Goal: Information Seeking & Learning: Learn about a topic

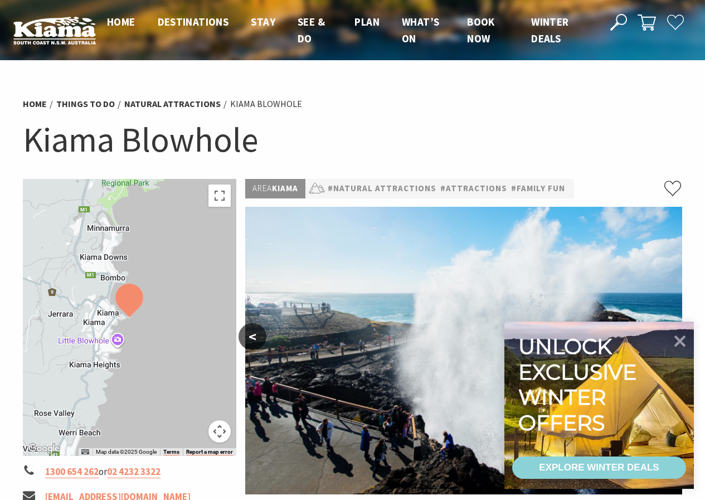
drag, startPoint x: 474, startPoint y: 315, endPoint x: 435, endPoint y: 250, distance: 75.5
click at [435, 250] on img at bounding box center [463, 351] width 437 height 288
drag, startPoint x: 197, startPoint y: 171, endPoint x: 201, endPoint y: 119, distance: 52.5
click at [193, 121] on div "Home Things To Do Natural Attractions Kiama Blowhole Kiama Blowhole" at bounding box center [352, 135] width 669 height 88
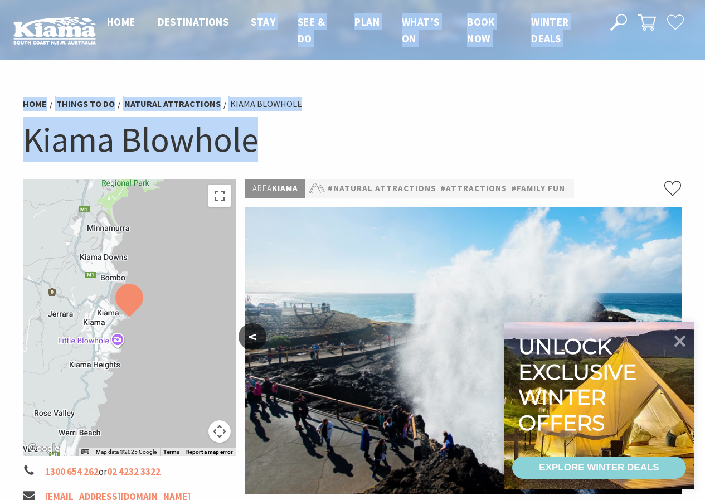
drag, startPoint x: 274, startPoint y: 90, endPoint x: 260, endPoint y: 52, distance: 40.1
drag, startPoint x: 530, startPoint y: 280, endPoint x: 435, endPoint y: 134, distance: 174.8
drag, startPoint x: 502, startPoint y: 264, endPoint x: 507, endPoint y: 251, distance: 13.0
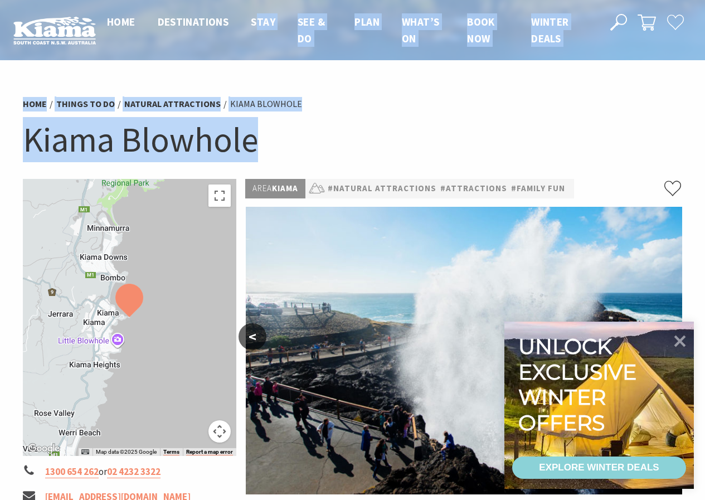
click at [507, 251] on img at bounding box center [464, 351] width 437 height 288
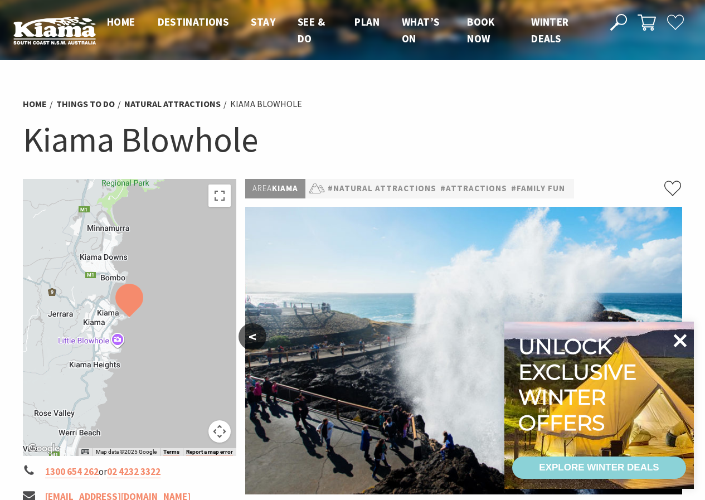
click at [677, 341] on icon at bounding box center [680, 340] width 27 height 27
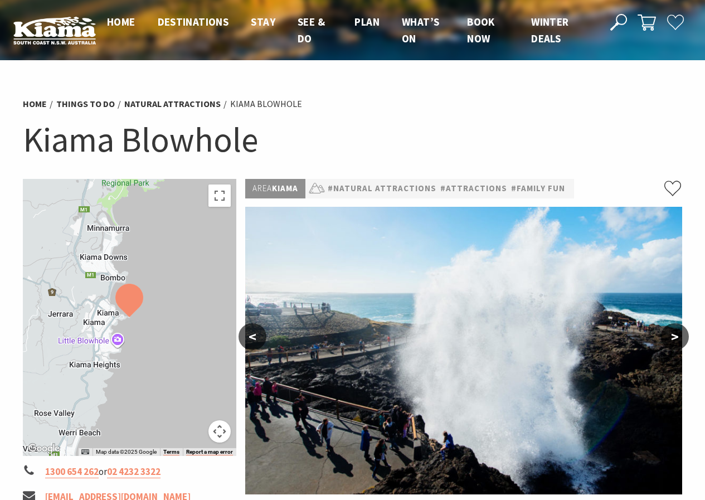
click at [479, 346] on img at bounding box center [463, 351] width 437 height 288
drag, startPoint x: 514, startPoint y: 356, endPoint x: 507, endPoint y: 283, distance: 73.9
click at [509, 288] on img at bounding box center [463, 351] width 437 height 288
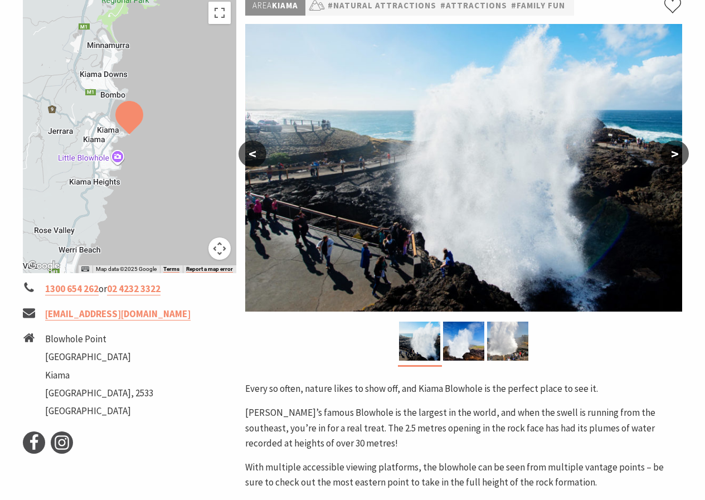
scroll to position [210, 0]
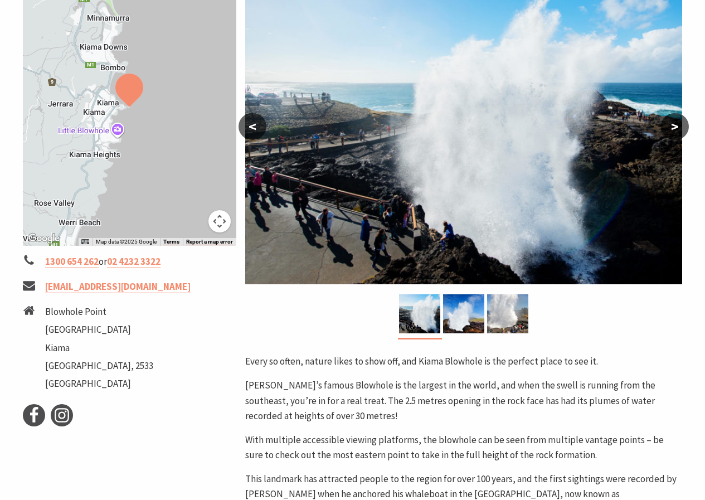
click at [352, 123] on img at bounding box center [463, 141] width 437 height 288
click at [673, 125] on button ">" at bounding box center [675, 126] width 28 height 27
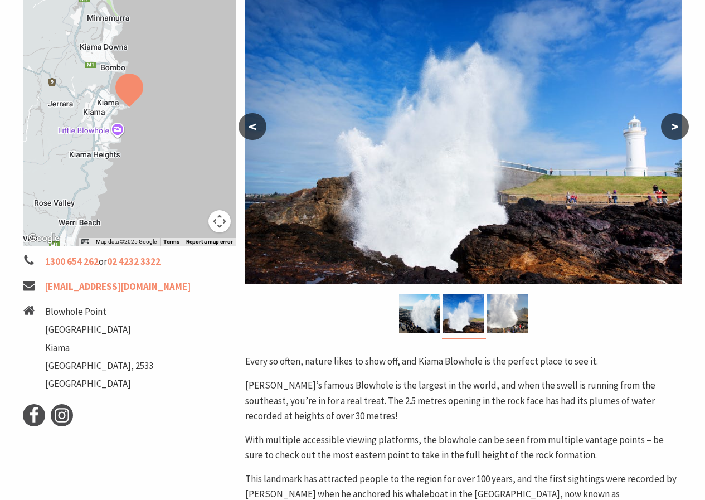
click at [438, 157] on img at bounding box center [463, 141] width 437 height 288
click at [672, 125] on button ">" at bounding box center [675, 126] width 28 height 27
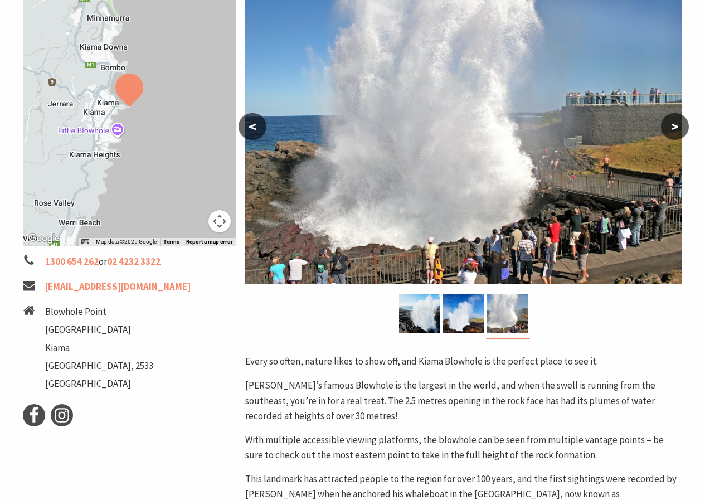
click at [672, 124] on button ">" at bounding box center [675, 126] width 28 height 27
click at [677, 125] on button ">" at bounding box center [675, 126] width 28 height 27
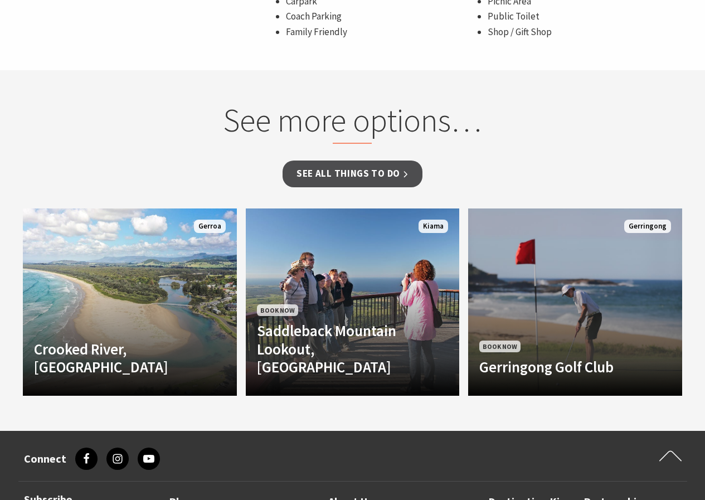
scroll to position [951, 0]
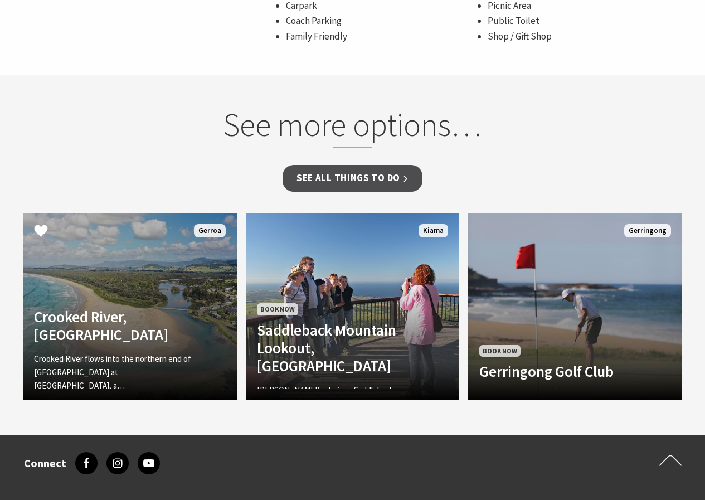
click at [196, 299] on link "Crooked River, [GEOGRAPHIC_DATA] Crooked River flows into the northern end of […" at bounding box center [130, 306] width 214 height 187
